Goal: Information Seeking & Learning: Learn about a topic

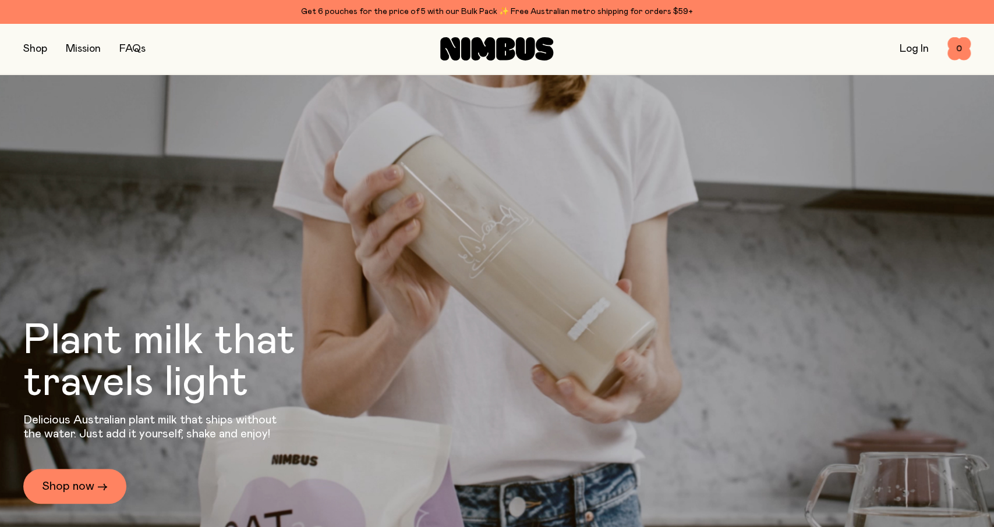
click at [34, 49] on button "button" at bounding box center [35, 49] width 24 height 16
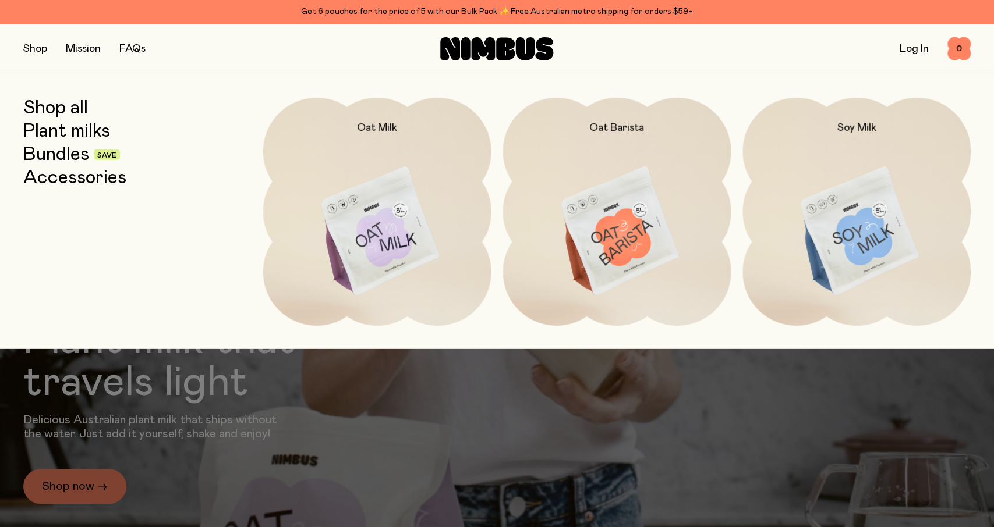
drag, startPoint x: 779, startPoint y: 356, endPoint x: 791, endPoint y: 394, distance: 40.1
click at [782, 367] on div at bounding box center [497, 374] width 994 height 51
click at [791, 395] on div at bounding box center [497, 374] width 994 height 51
click at [709, 18] on div "Get 6 pouches for the price of 5 with our Bulk Pack ✨ Free Australian metro shi…" at bounding box center [496, 12] width 947 height 14
click at [68, 158] on link "Bundles" at bounding box center [56, 154] width 66 height 21
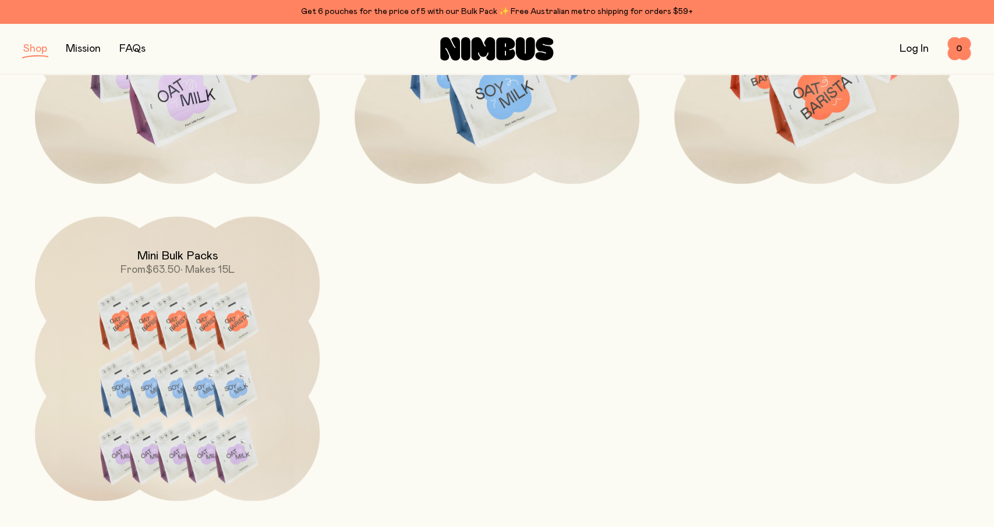
scroll to position [666, 0]
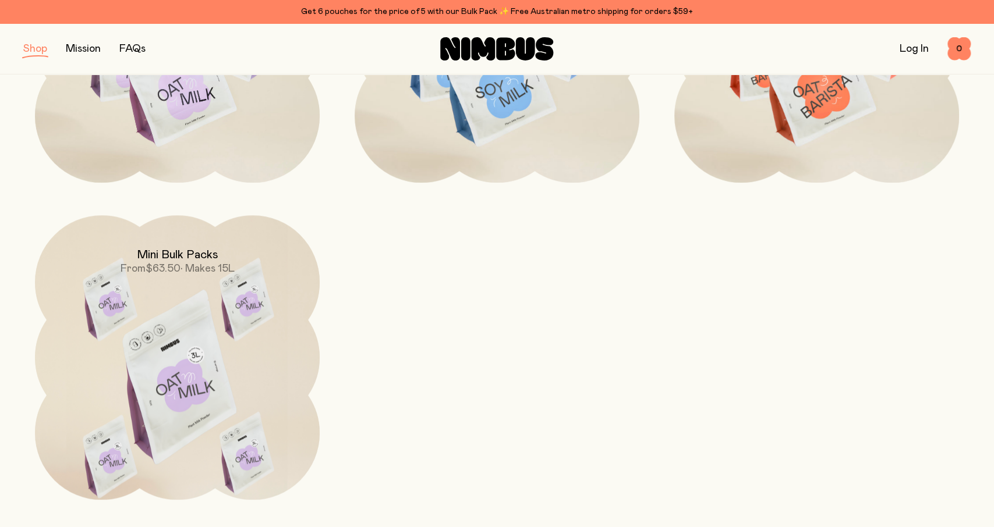
click at [190, 353] on img at bounding box center [177, 382] width 285 height 335
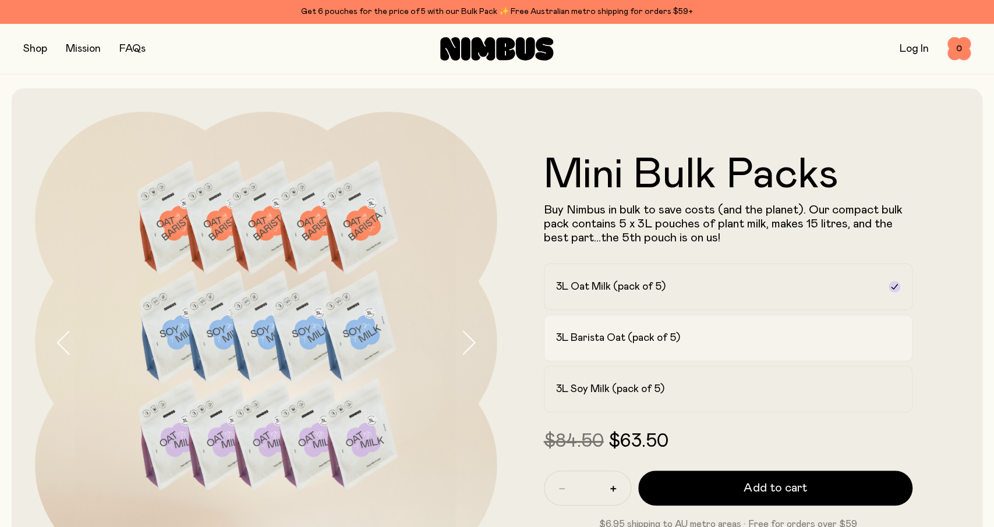
click at [638, 354] on label "3L Barista Oat (pack of 5)" at bounding box center [728, 338] width 369 height 47
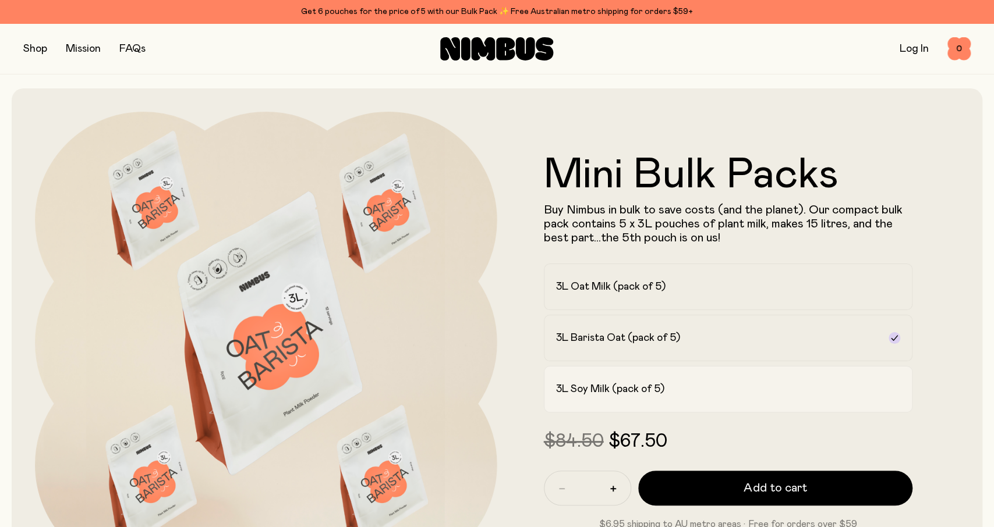
click at [635, 396] on h2 "3L Soy Milk (pack of 5)" at bounding box center [610, 389] width 108 height 14
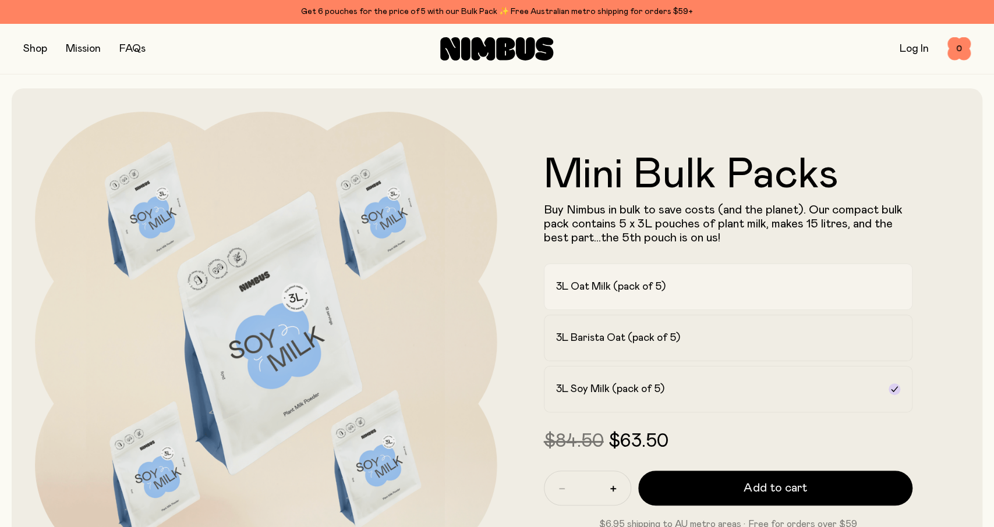
click at [658, 276] on label "3L Oat Milk (pack of 5)" at bounding box center [728, 287] width 369 height 47
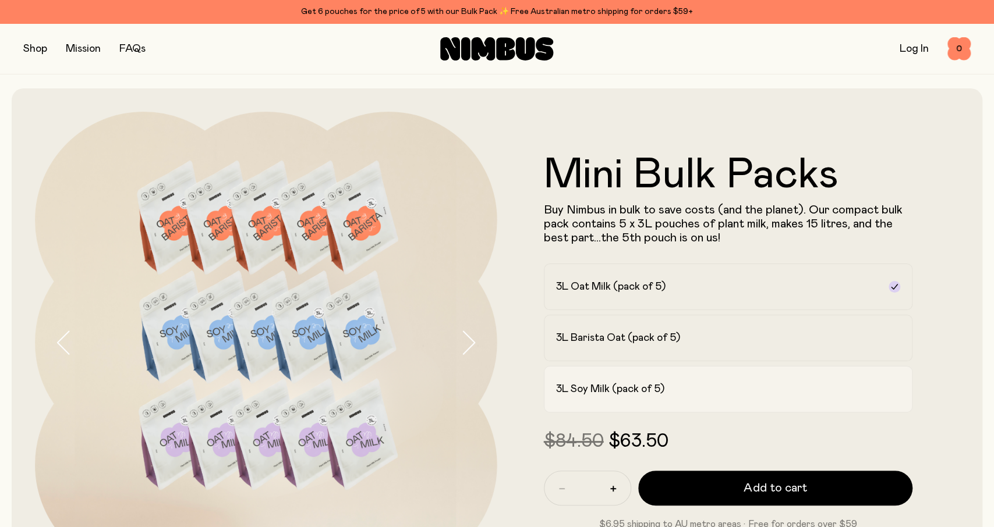
click at [634, 385] on h2 "3L Soy Milk (pack of 5)" at bounding box center [610, 389] width 108 height 14
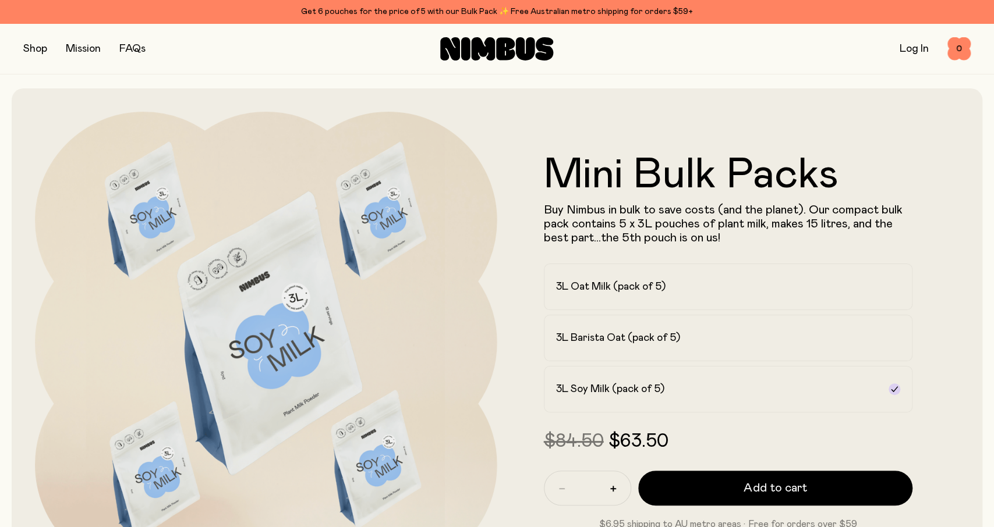
click at [53, 49] on div "Shop Mission FAQs" at bounding box center [180, 49] width 315 height 16
click at [47, 52] on button "button" at bounding box center [35, 49] width 24 height 16
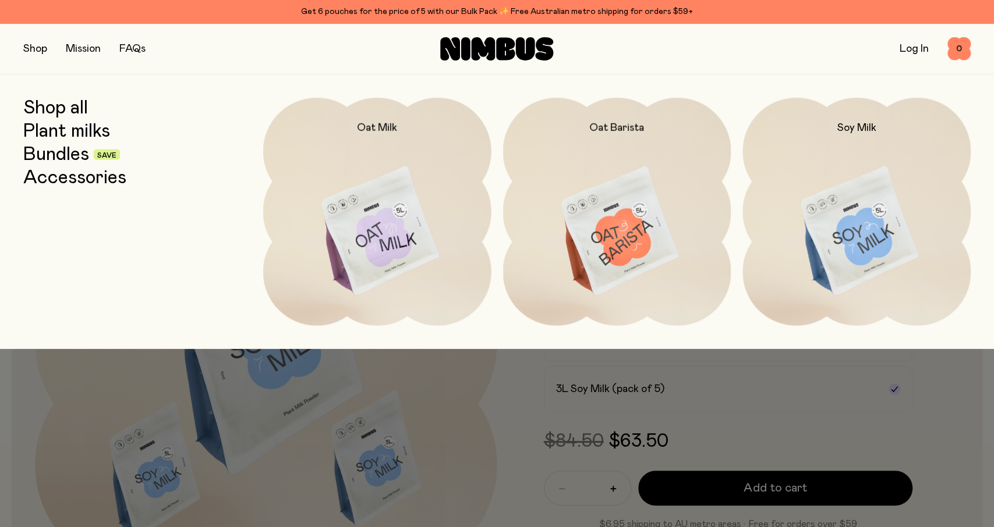
click at [562, 434] on div at bounding box center [497, 263] width 994 height 527
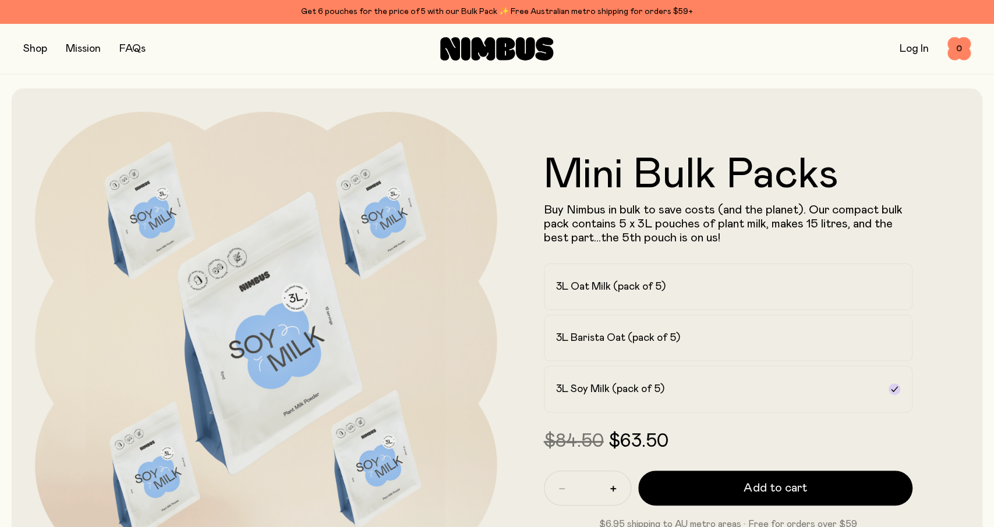
click at [38, 51] on button "button" at bounding box center [35, 49] width 24 height 16
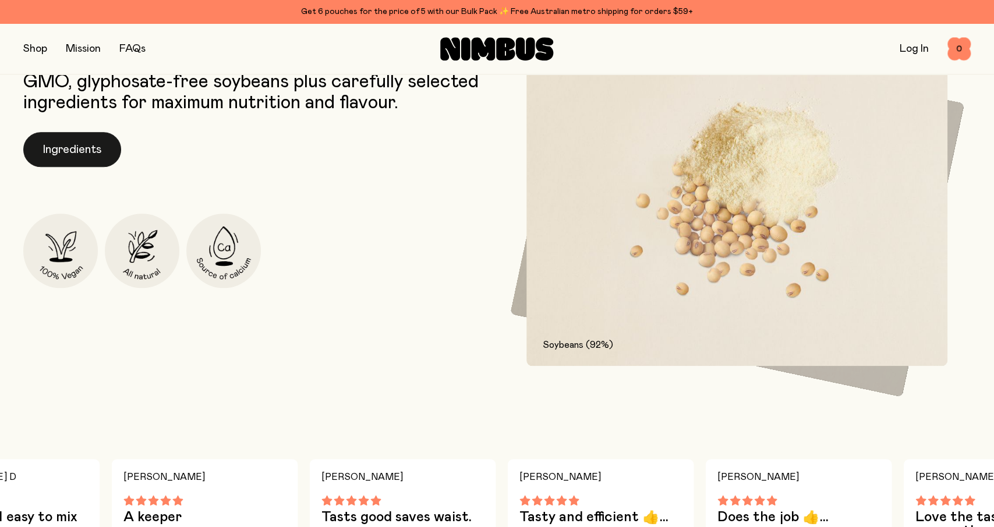
scroll to position [556, 0]
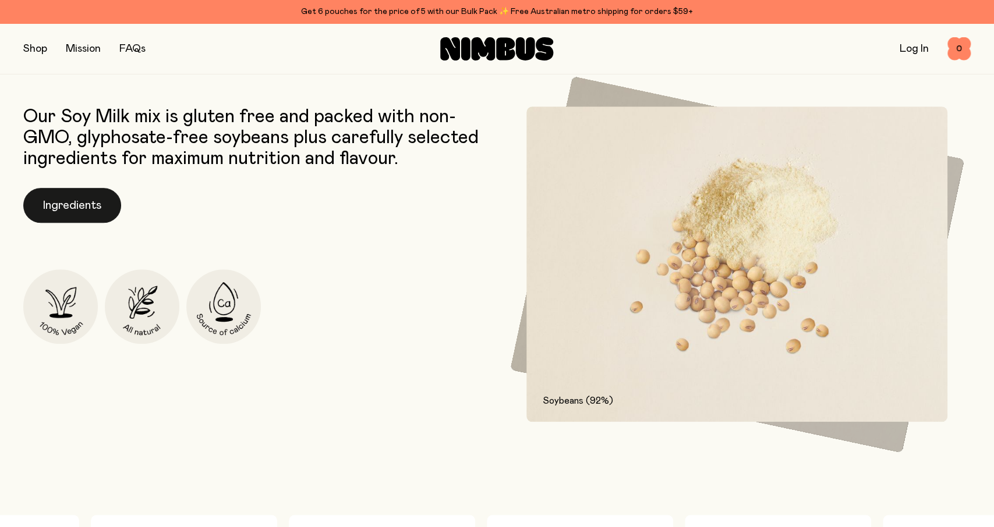
click at [95, 209] on button "Ingredients" at bounding box center [72, 205] width 98 height 35
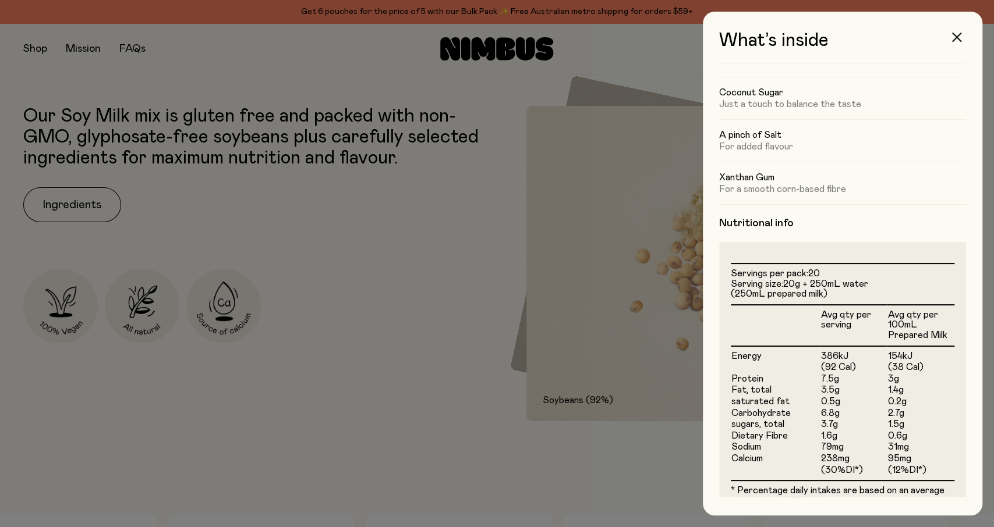
scroll to position [225, 0]
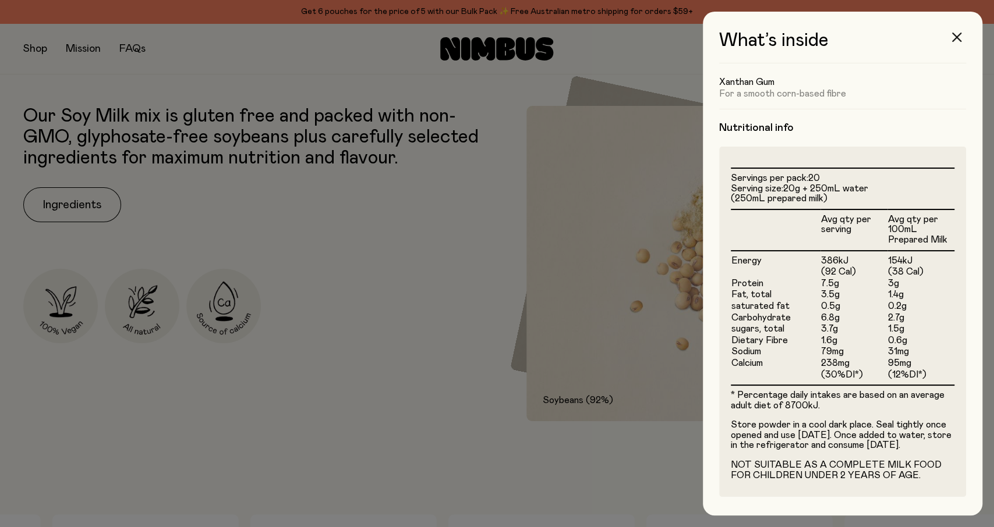
click at [577, 271] on div at bounding box center [497, 263] width 994 height 527
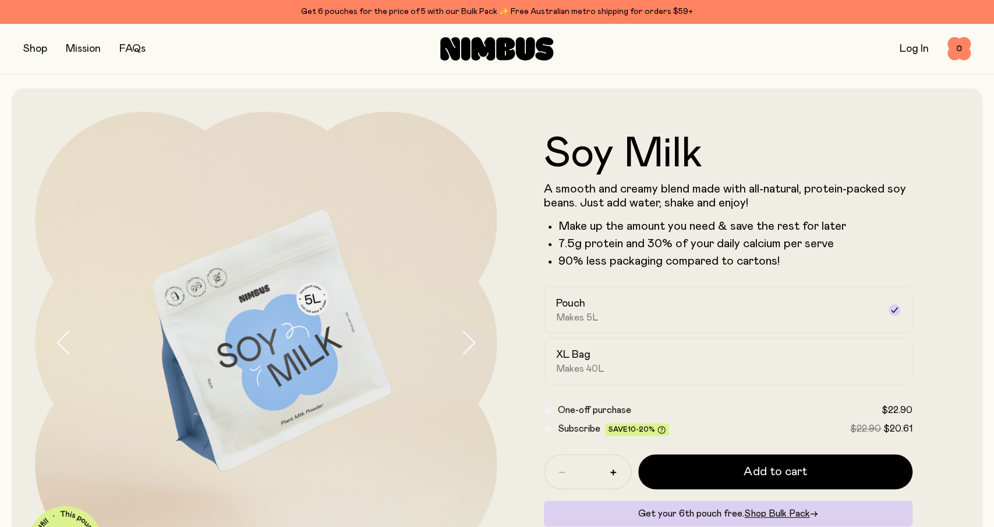
scroll to position [556, 0]
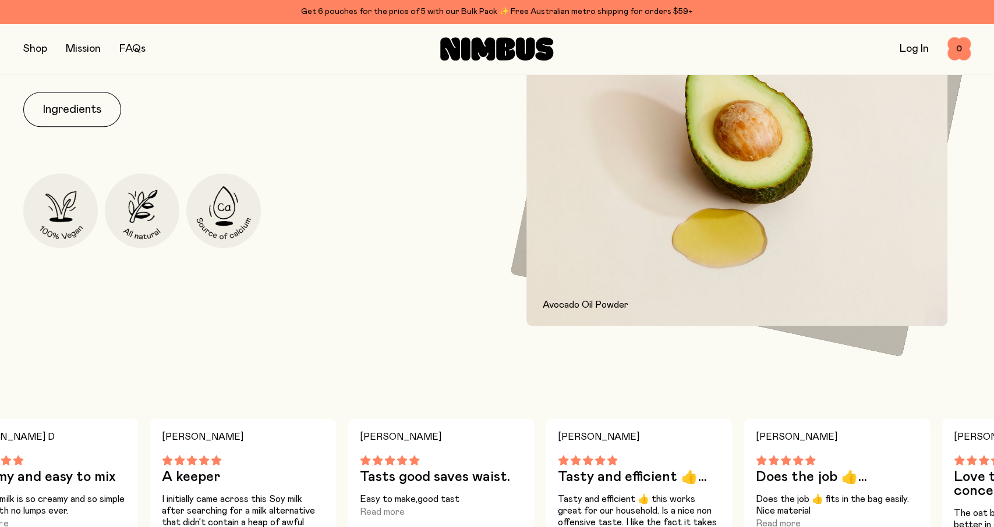
scroll to position [666, 0]
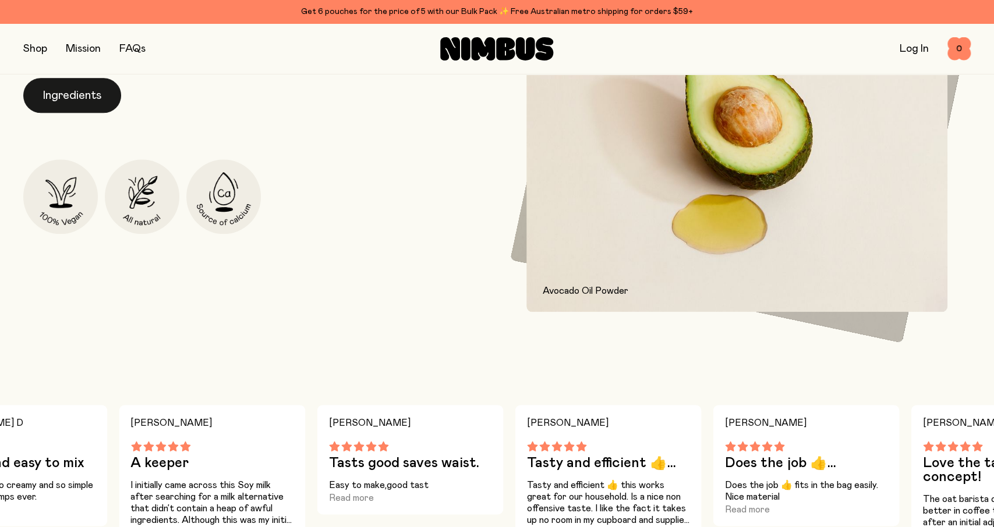
click at [42, 101] on button "Ingredients" at bounding box center [72, 95] width 98 height 35
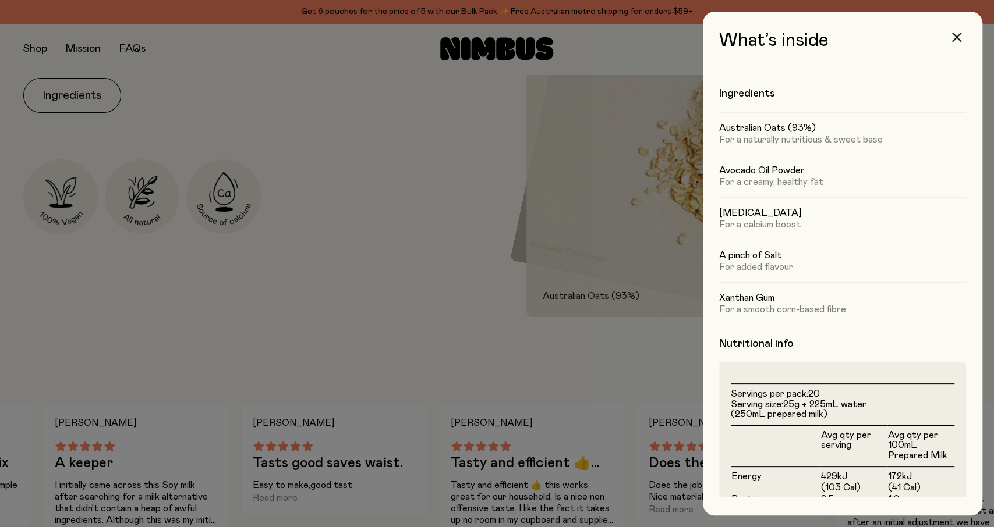
scroll to position [235, 0]
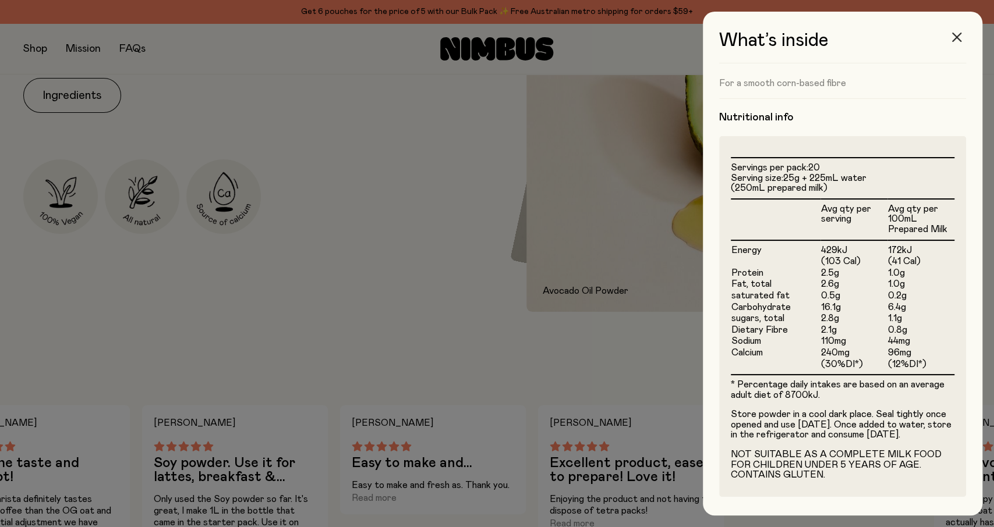
click at [959, 42] on button "button" at bounding box center [956, 37] width 28 height 28
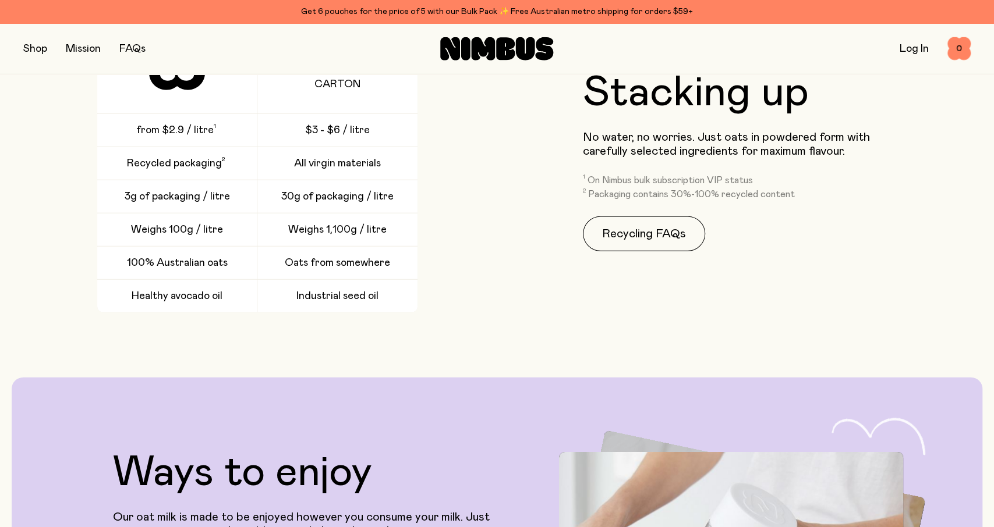
scroll to position [1876, 0]
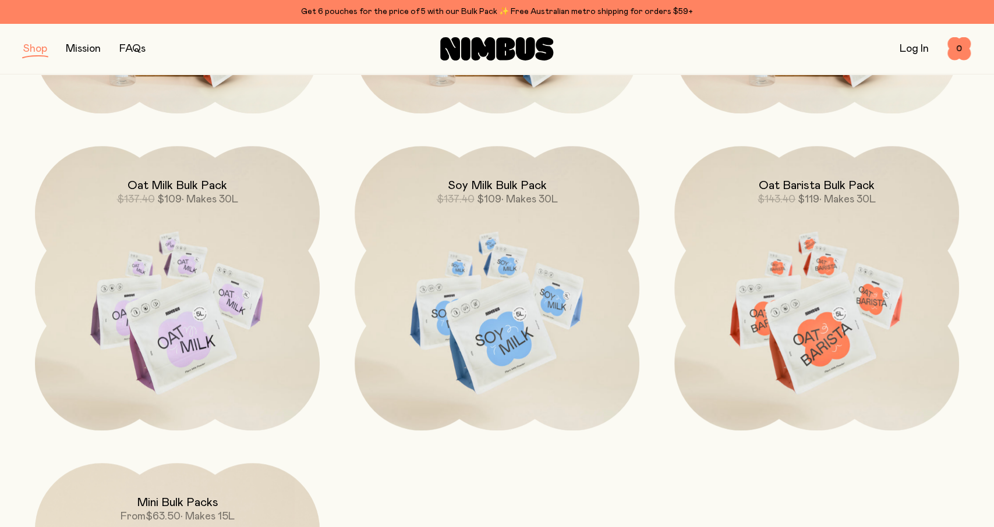
scroll to position [487, 0]
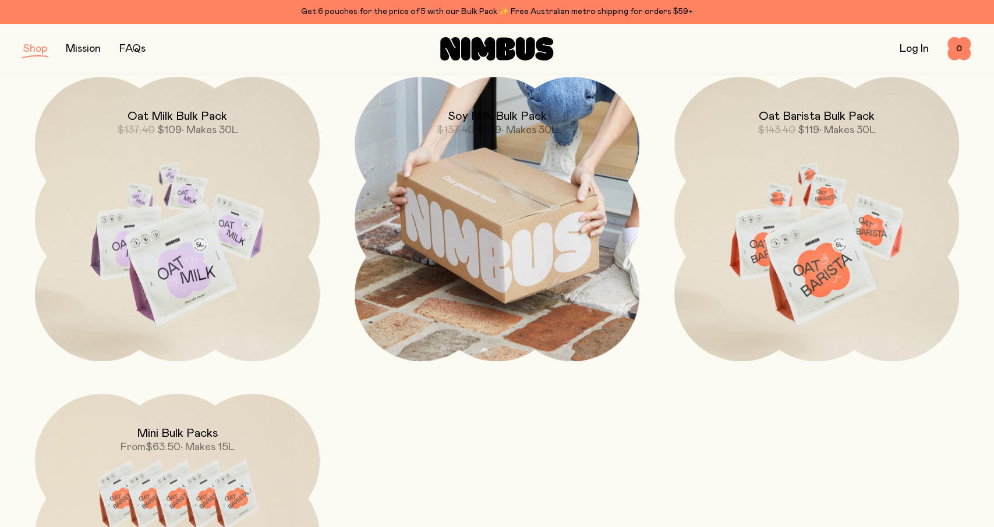
click at [450, 328] on img at bounding box center [496, 219] width 285 height 285
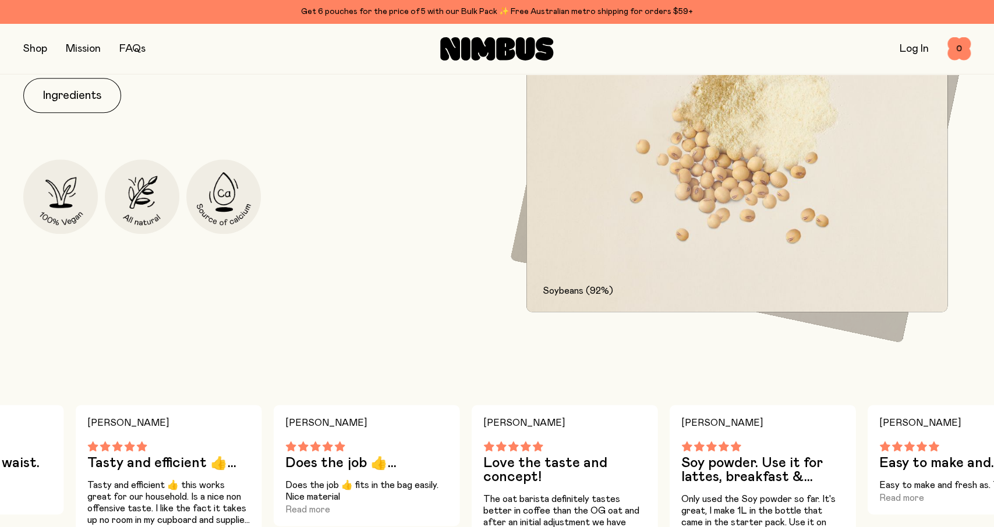
scroll to position [908, 0]
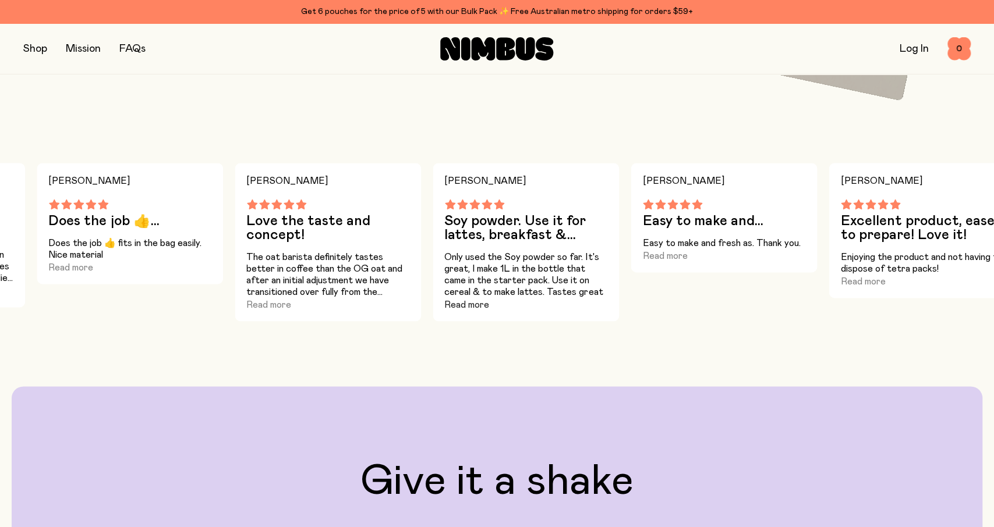
click at [470, 308] on button "Read more" at bounding box center [466, 305] width 45 height 14
click at [254, 301] on button "Read more" at bounding box center [268, 305] width 45 height 14
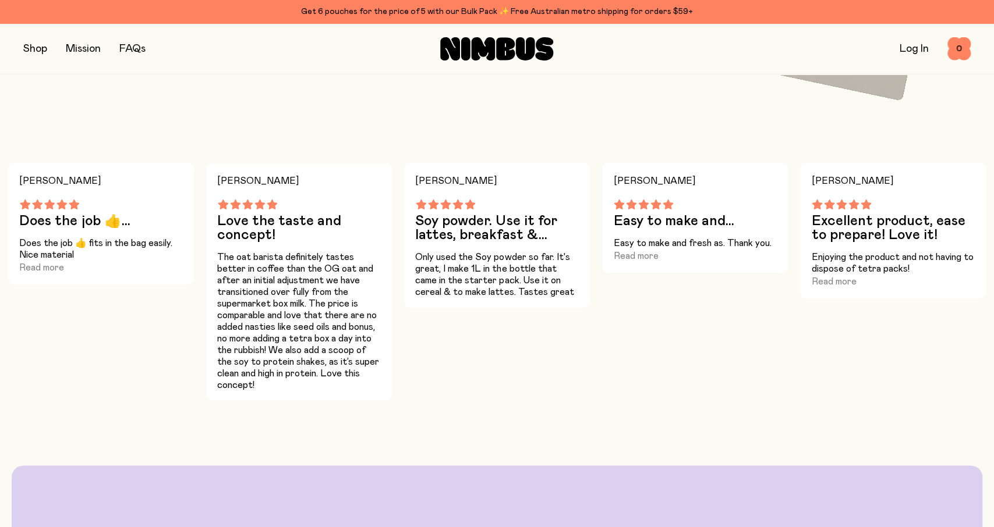
drag, startPoint x: 644, startPoint y: 262, endPoint x: 514, endPoint y: 260, distance: 129.8
click at [515, 260] on div "Tom B Tasts good saves waist. Easy to make,good tast Read more Jessica L Tasty …" at bounding box center [497, 281] width 994 height 237
click at [49, 201] on icon at bounding box center [49, 205] width 10 height 10
drag, startPoint x: 62, startPoint y: 205, endPoint x: 190, endPoint y: 219, distance: 129.4
click at [190, 219] on div "Jessica L Does the job 👍... Does the job 👍 fits in the bag easily. Nice materia…" at bounding box center [101, 223] width 186 height 121
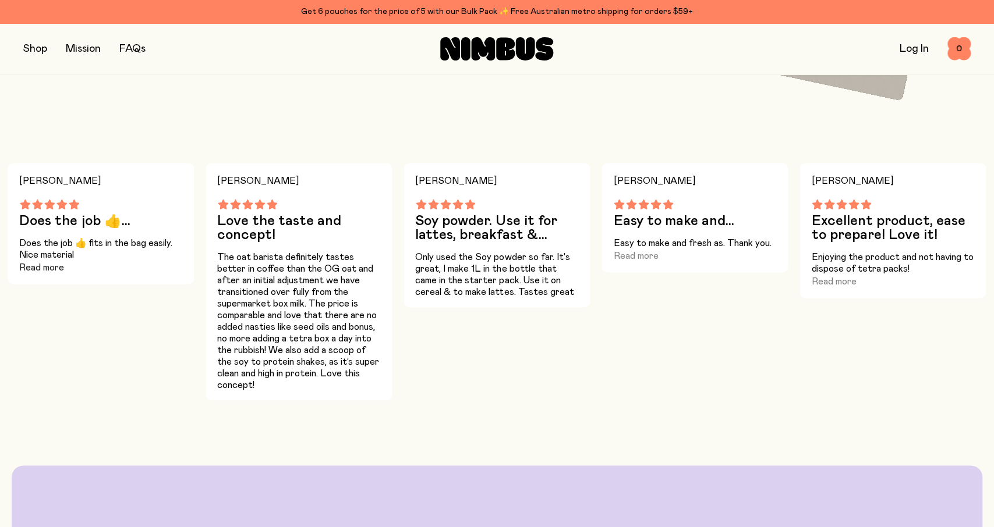
click at [46, 264] on button "Read more" at bounding box center [41, 268] width 45 height 14
drag, startPoint x: 315, startPoint y: 233, endPoint x: 437, endPoint y: 268, distance: 127.3
click at [409, 261] on div "Tom B Tasts good saves waist. Easy to make,good tast Read more Jessica L Tasty …" at bounding box center [497, 281] width 994 height 237
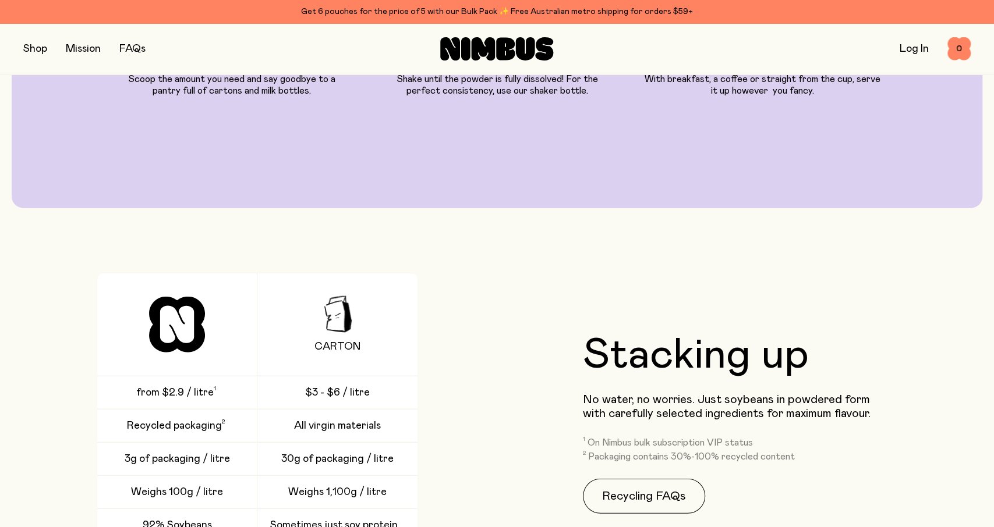
scroll to position [1937, 0]
